Goal: Task Accomplishment & Management: Manage account settings

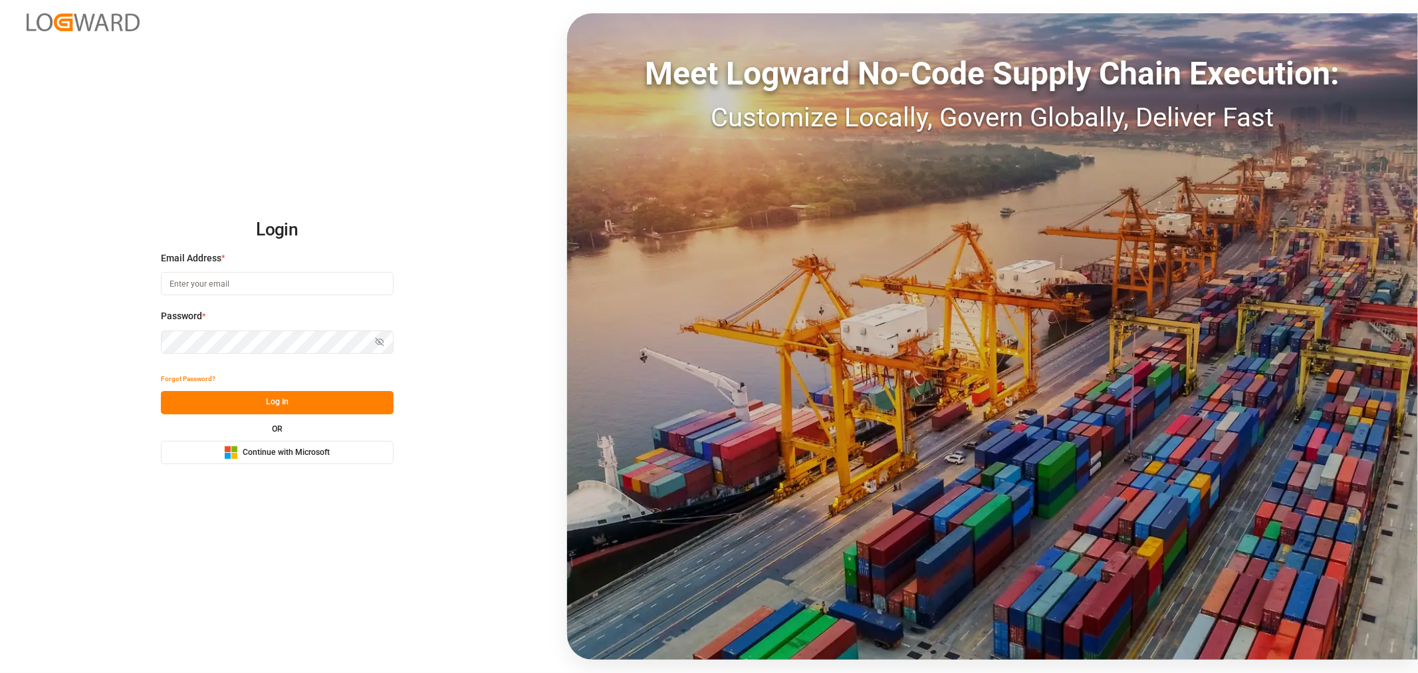
click at [277, 456] on span "Continue with Microsoft" at bounding box center [286, 453] width 87 height 12
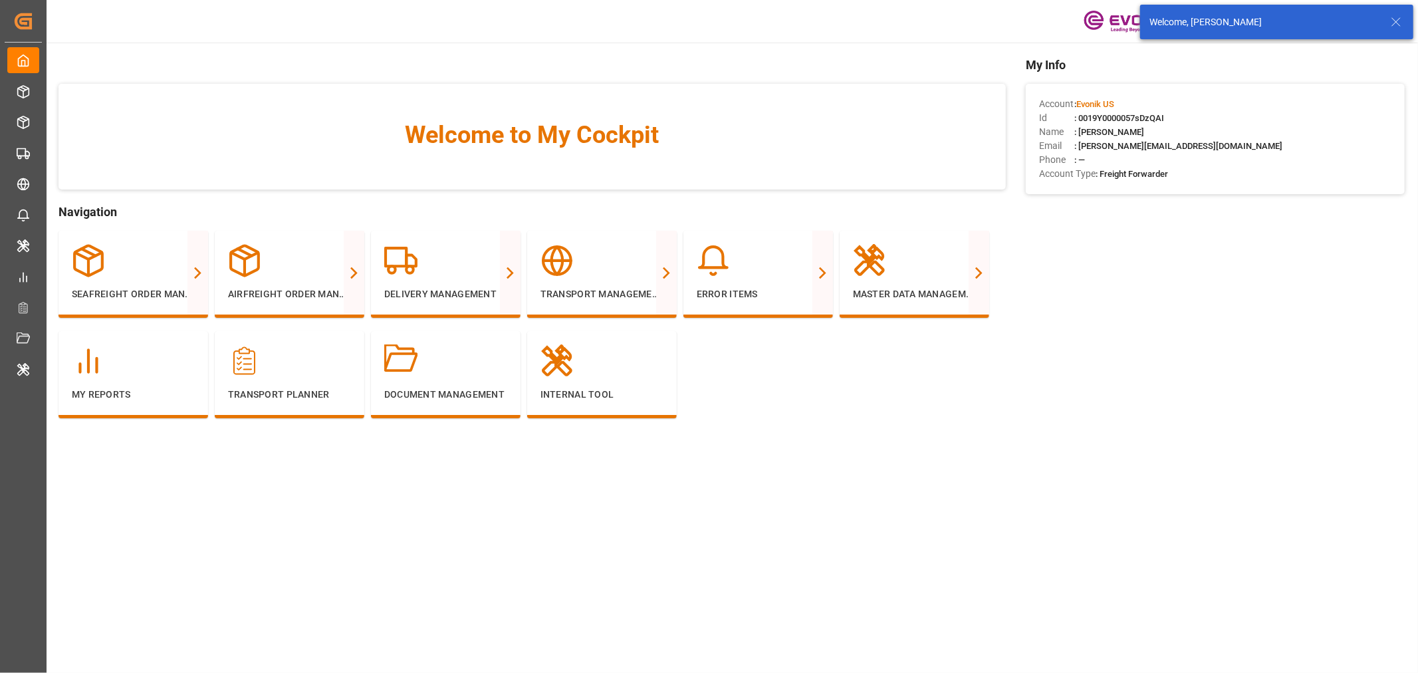
click at [1391, 17] on icon at bounding box center [1396, 22] width 16 height 16
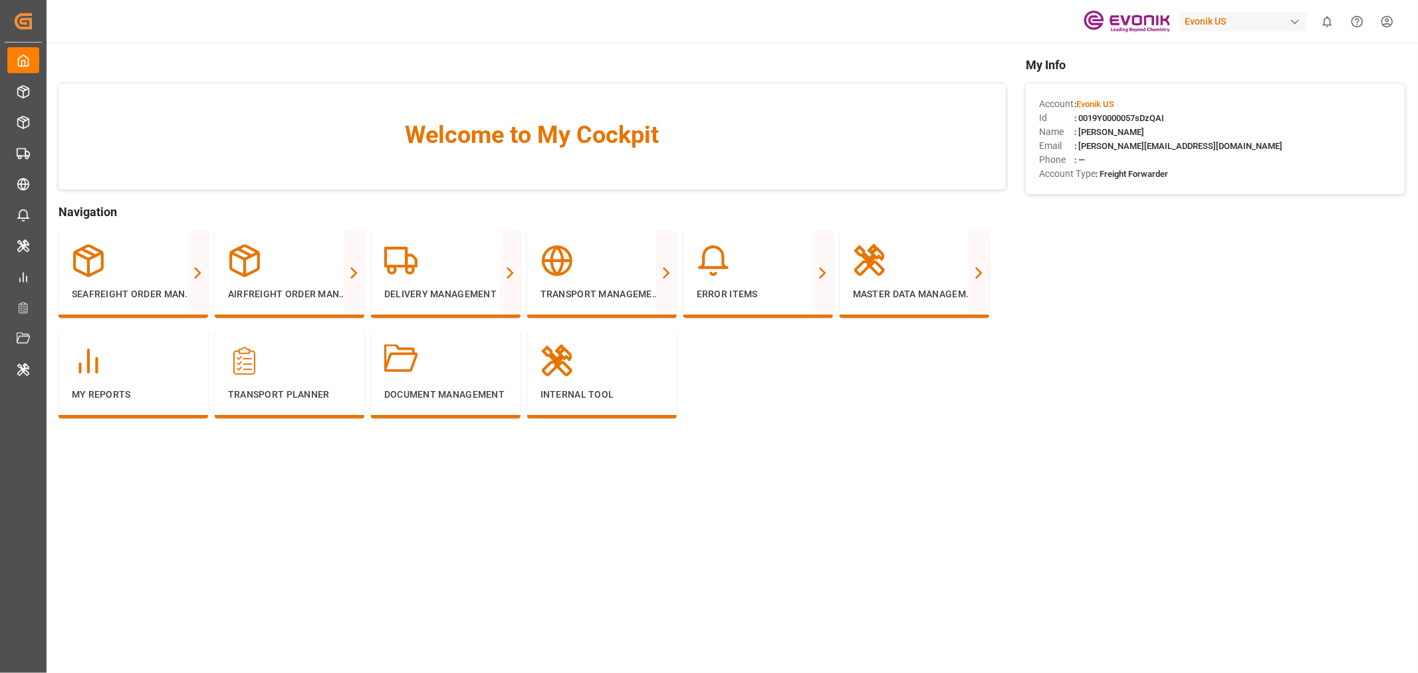
click at [1226, 18] on div "Evonik US" at bounding box center [1243, 21] width 128 height 19
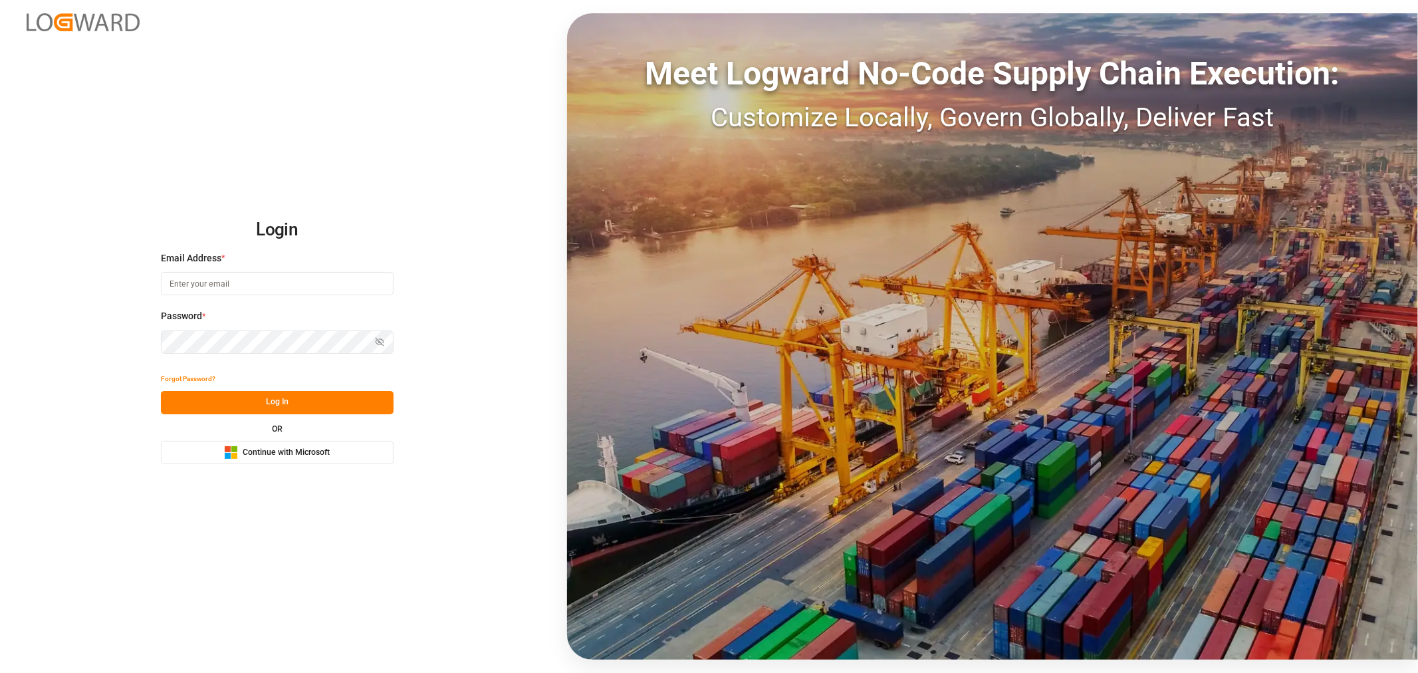
click at [281, 447] on span "Continue with Microsoft" at bounding box center [286, 453] width 87 height 12
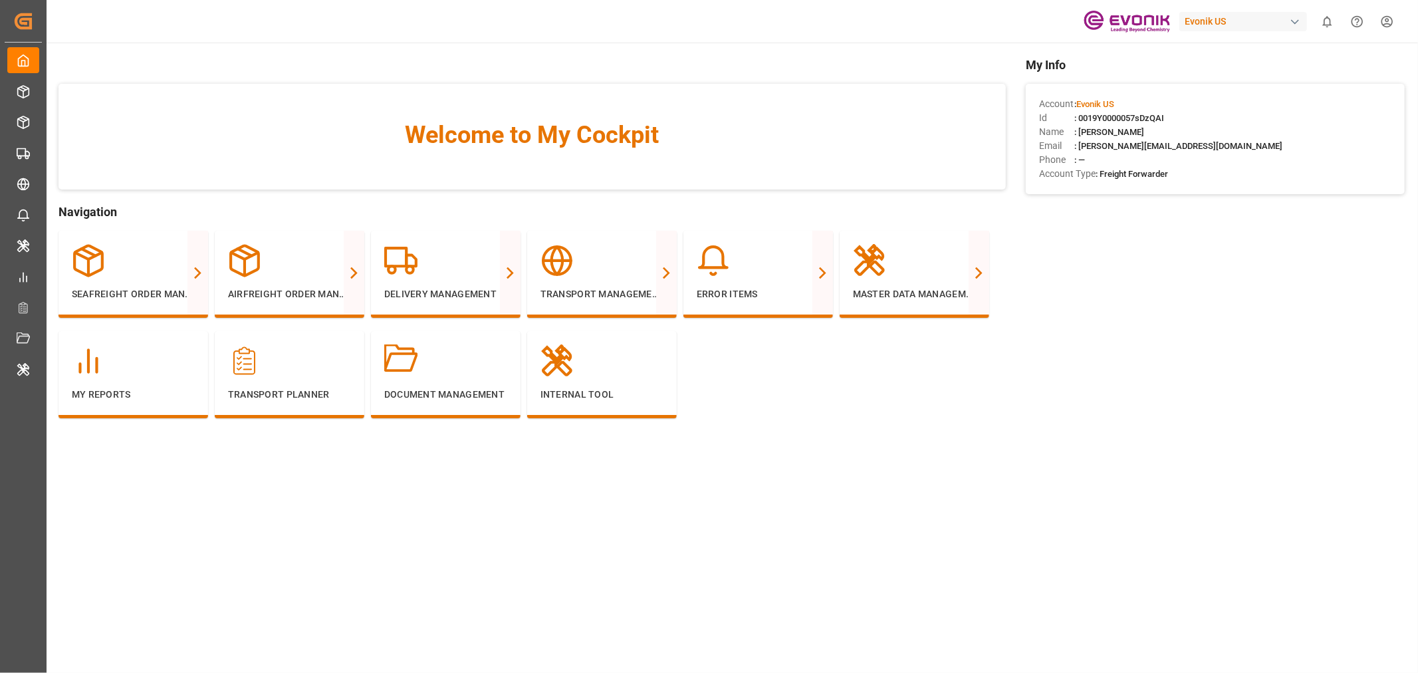
click at [1250, 27] on div "Evonik US" at bounding box center [1243, 21] width 128 height 19
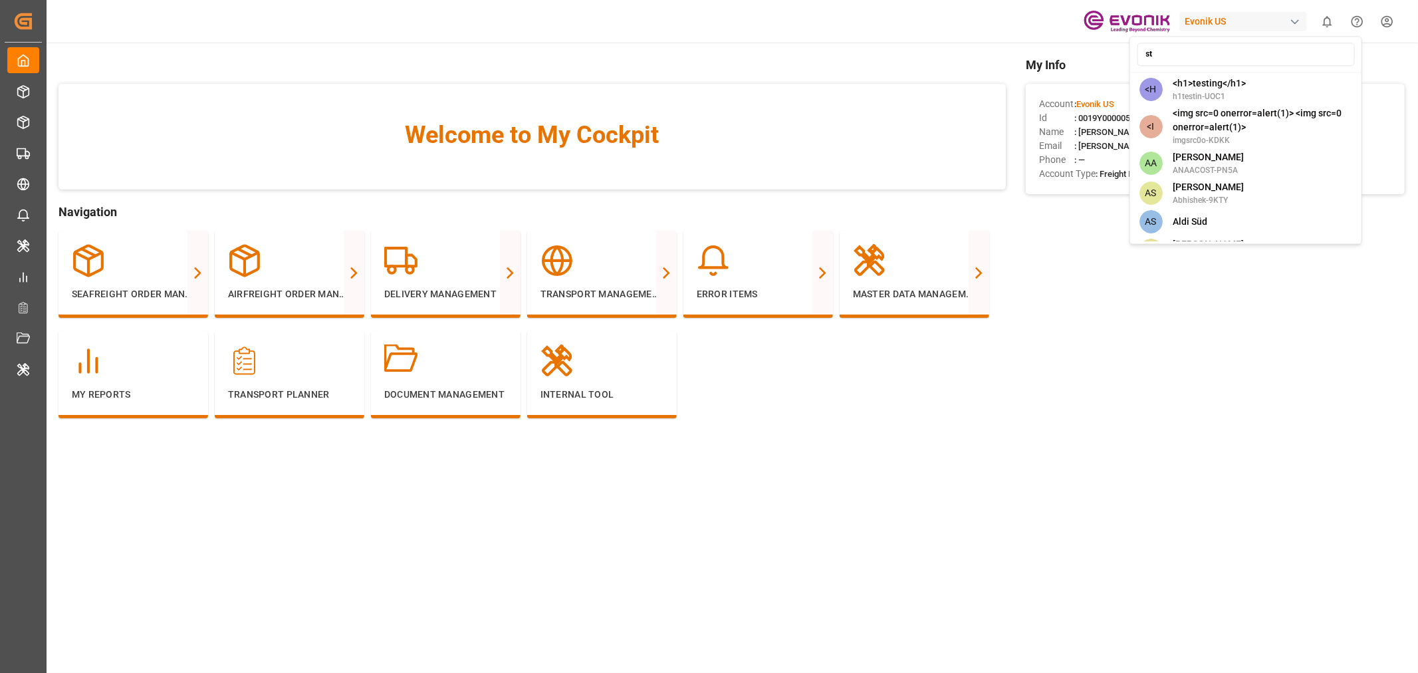
type input "ste"
